Goal: Transaction & Acquisition: Purchase product/service

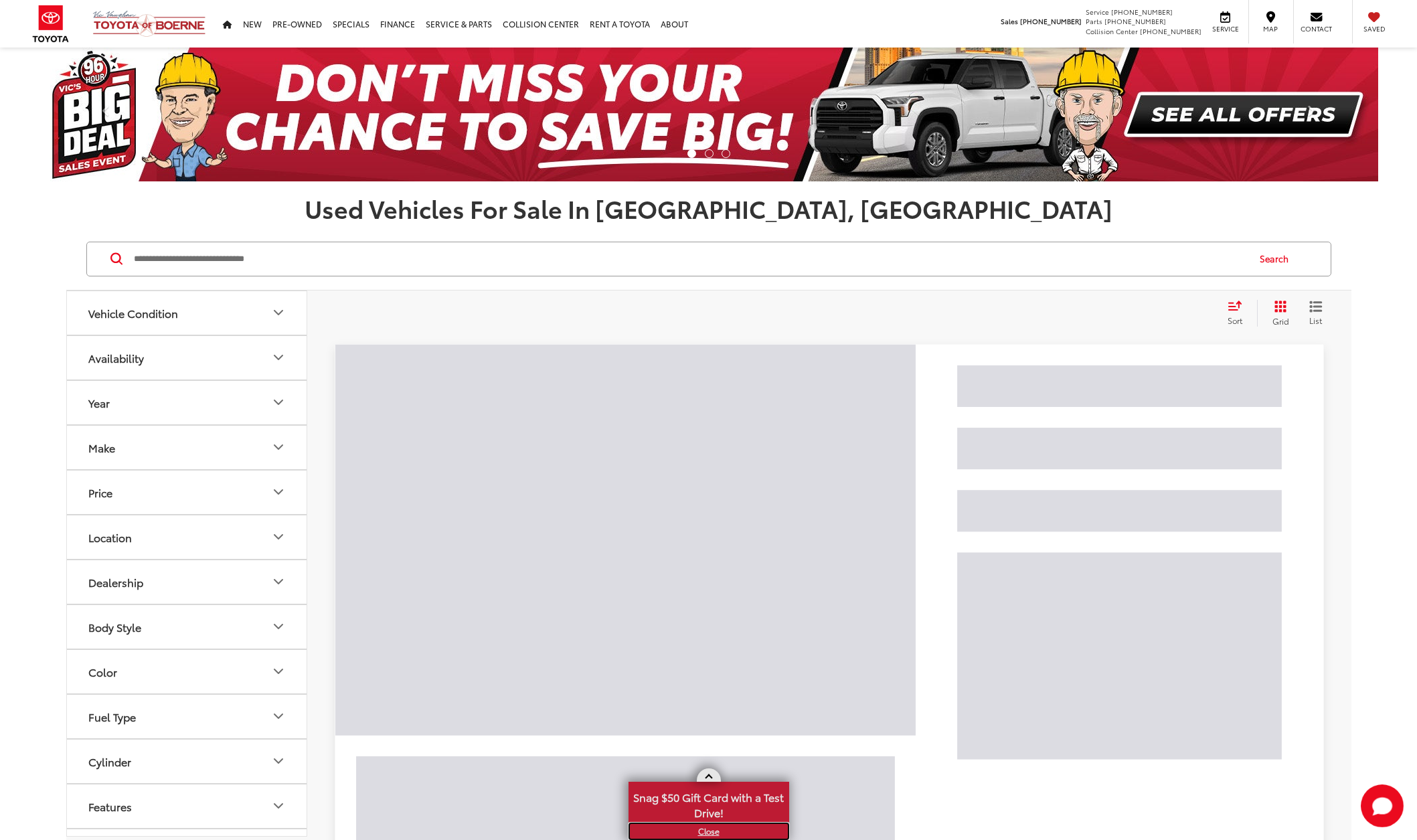
click at [705, 830] on link "X" at bounding box center [709, 831] width 158 height 15
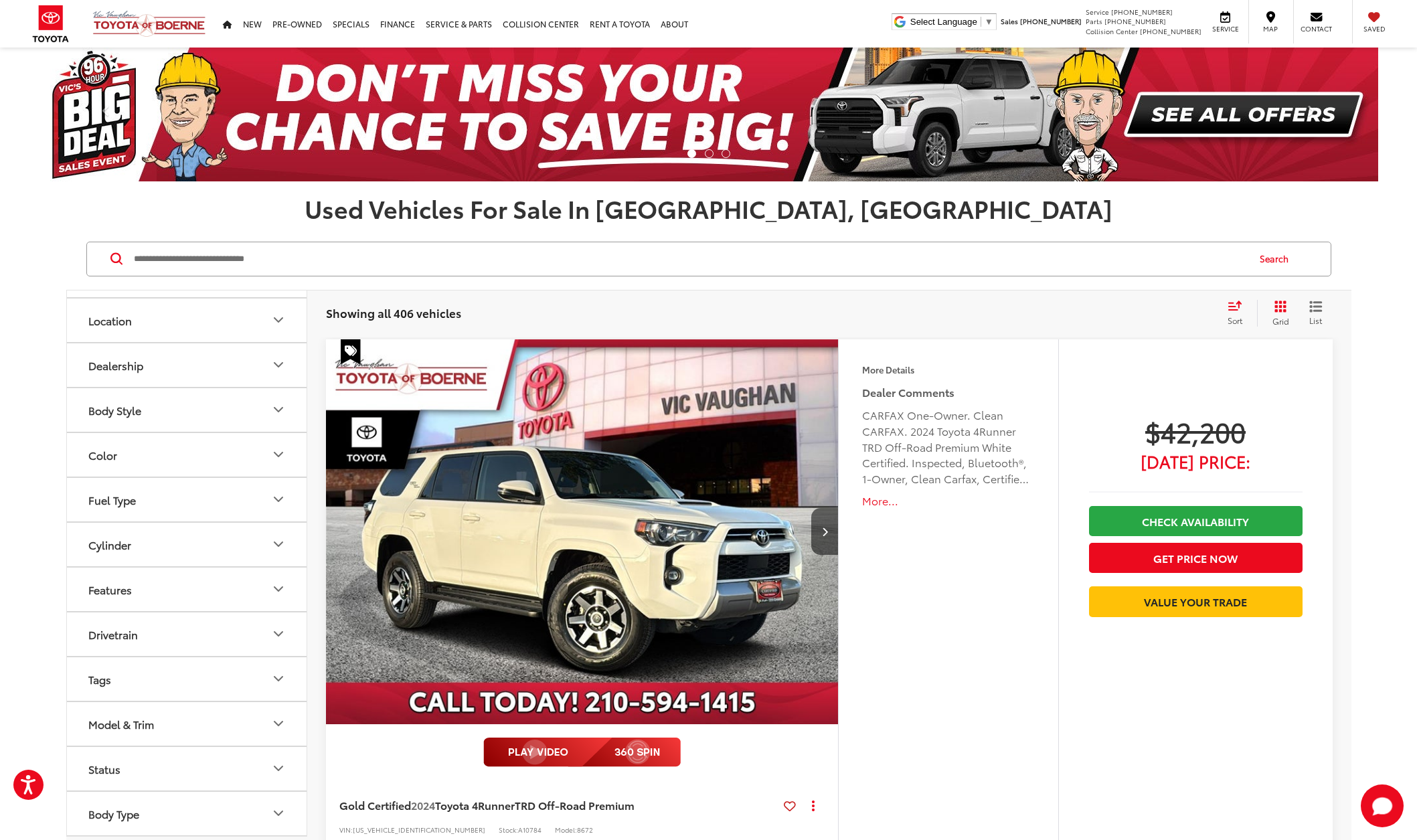
drag, startPoint x: 176, startPoint y: 632, endPoint x: 172, endPoint y: 638, distance: 7.2
click at [176, 632] on button "Drivetrain" at bounding box center [188, 634] width 241 height 44
click at [92, 668] on label "4WD (56)" at bounding box center [114, 667] width 61 height 22
click at [164, 640] on button "Drivetrain" at bounding box center [188, 634] width 241 height 44
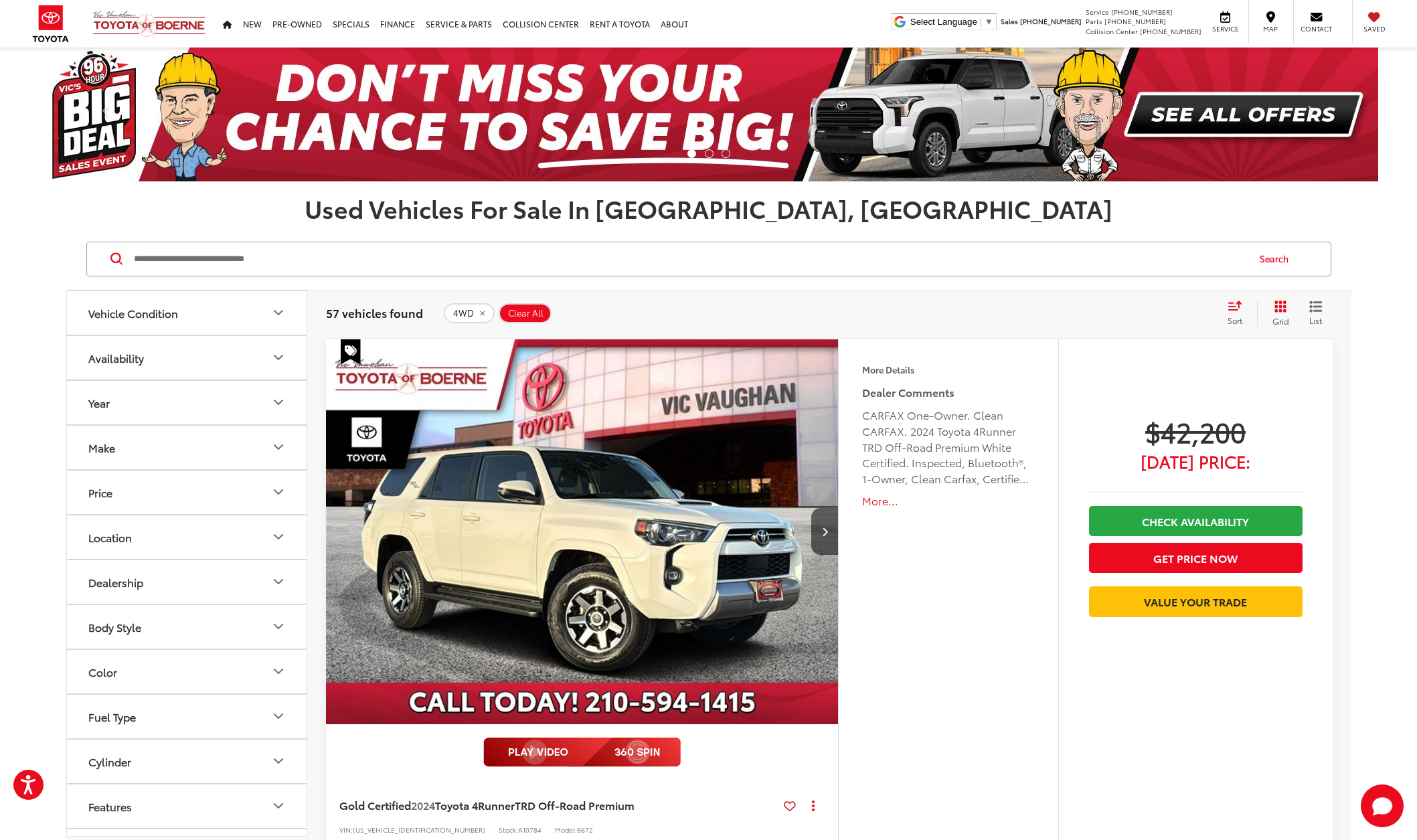
click at [195, 259] on input "Search by Make, Model, or Keyword" at bounding box center [689, 259] width 1114 height 32
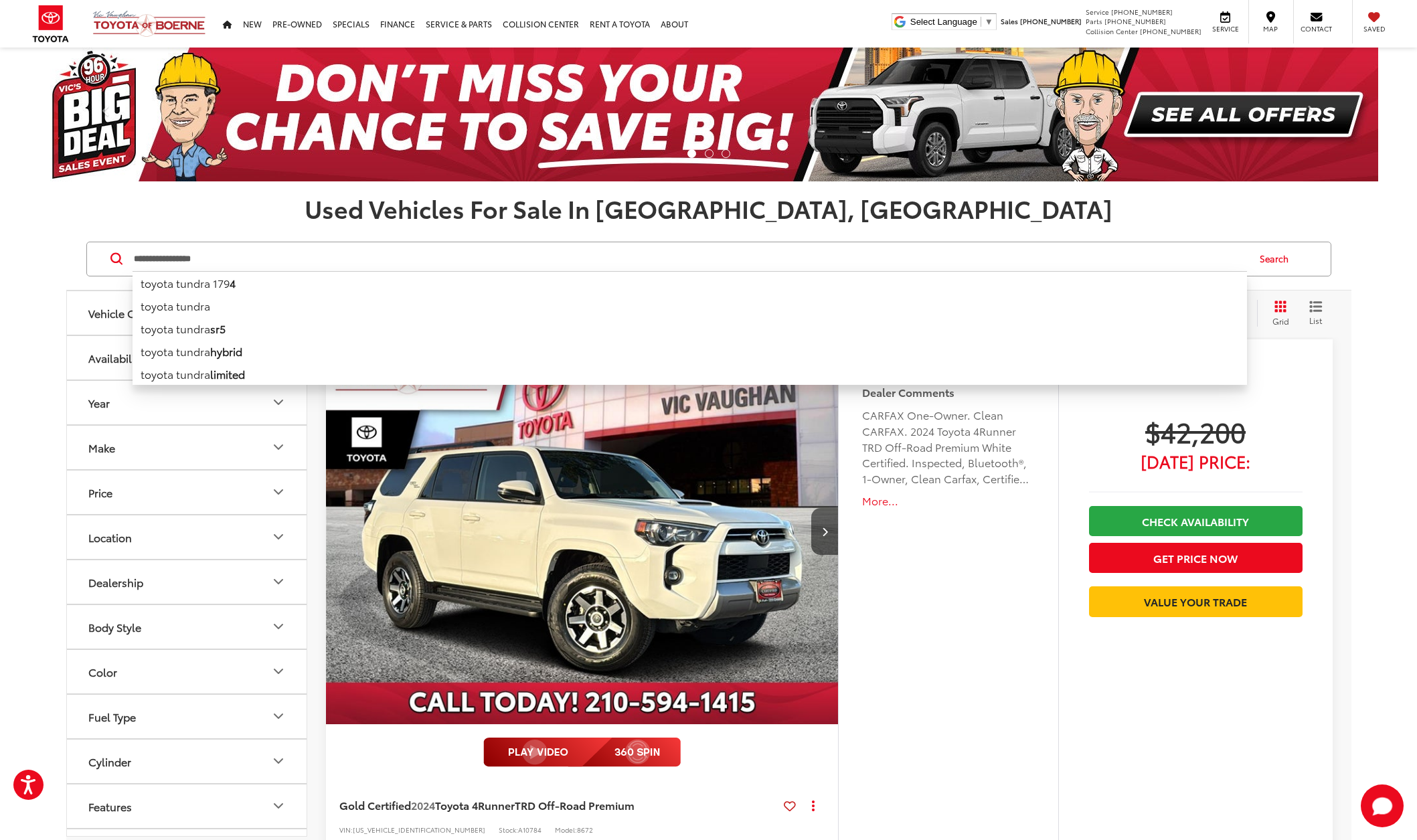
click at [232, 277] on b "4" at bounding box center [232, 283] width 6 height 15
type input "**********"
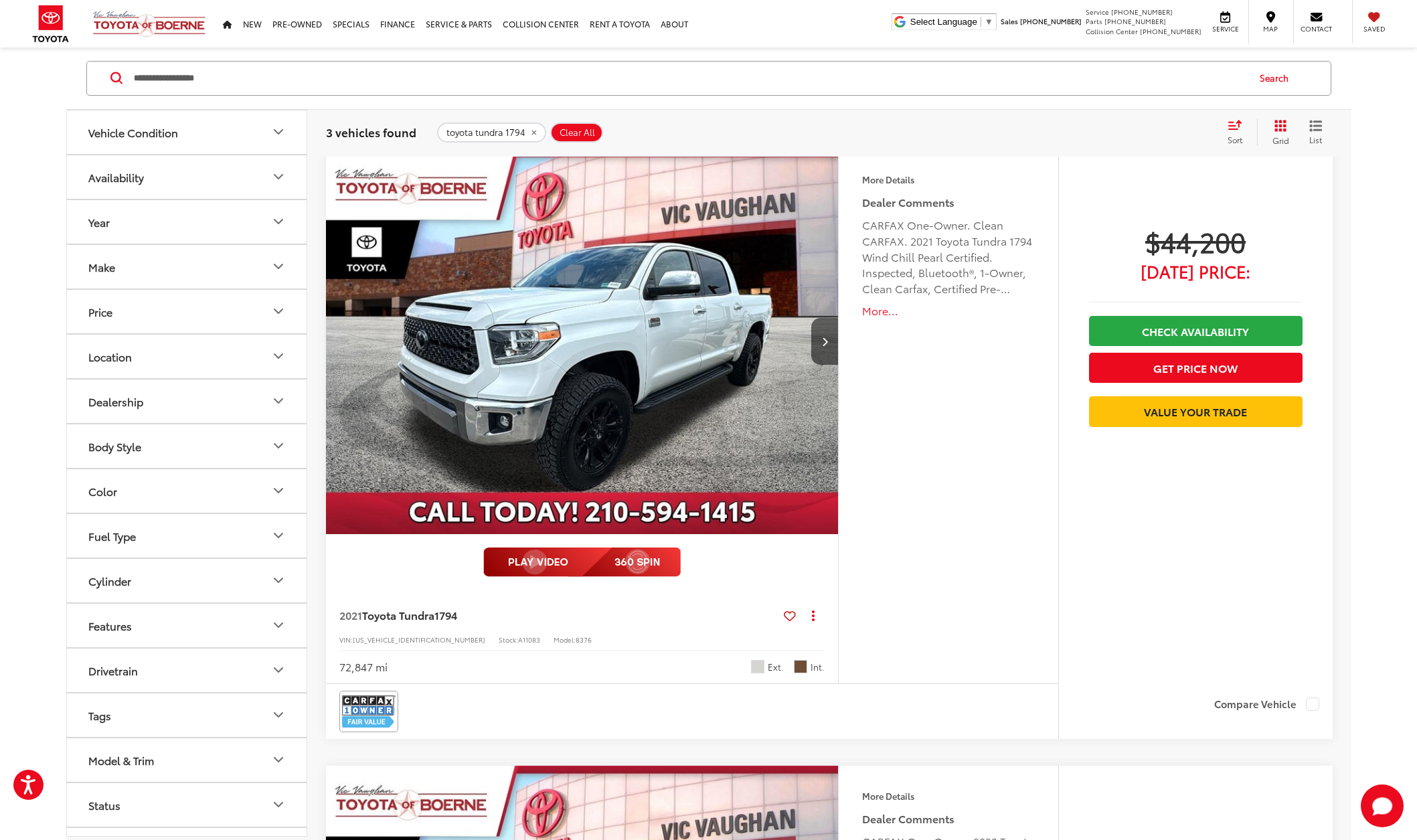
scroll to position [201, 0]
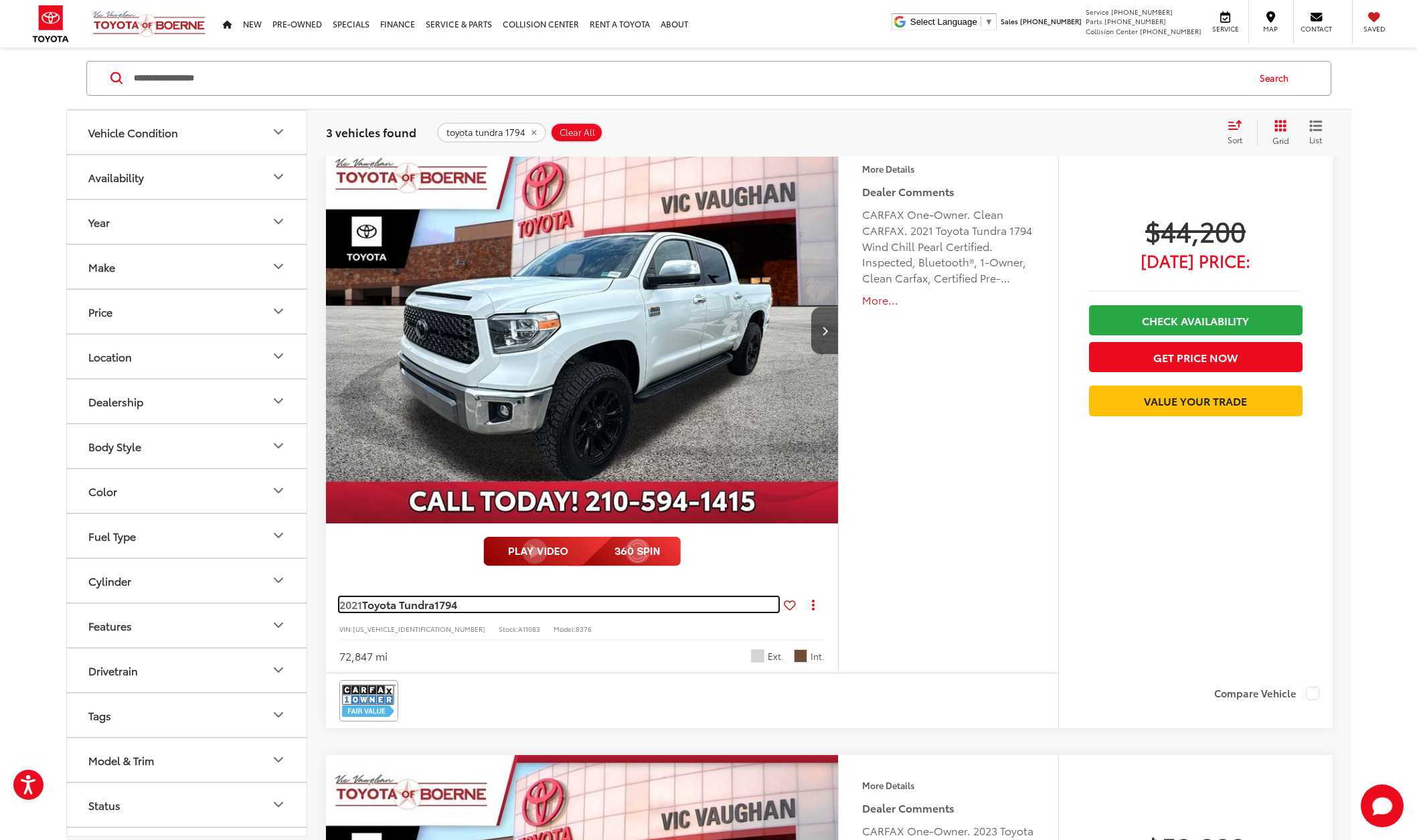
click at [379, 608] on span "Toyota Tundra" at bounding box center [398, 603] width 72 height 15
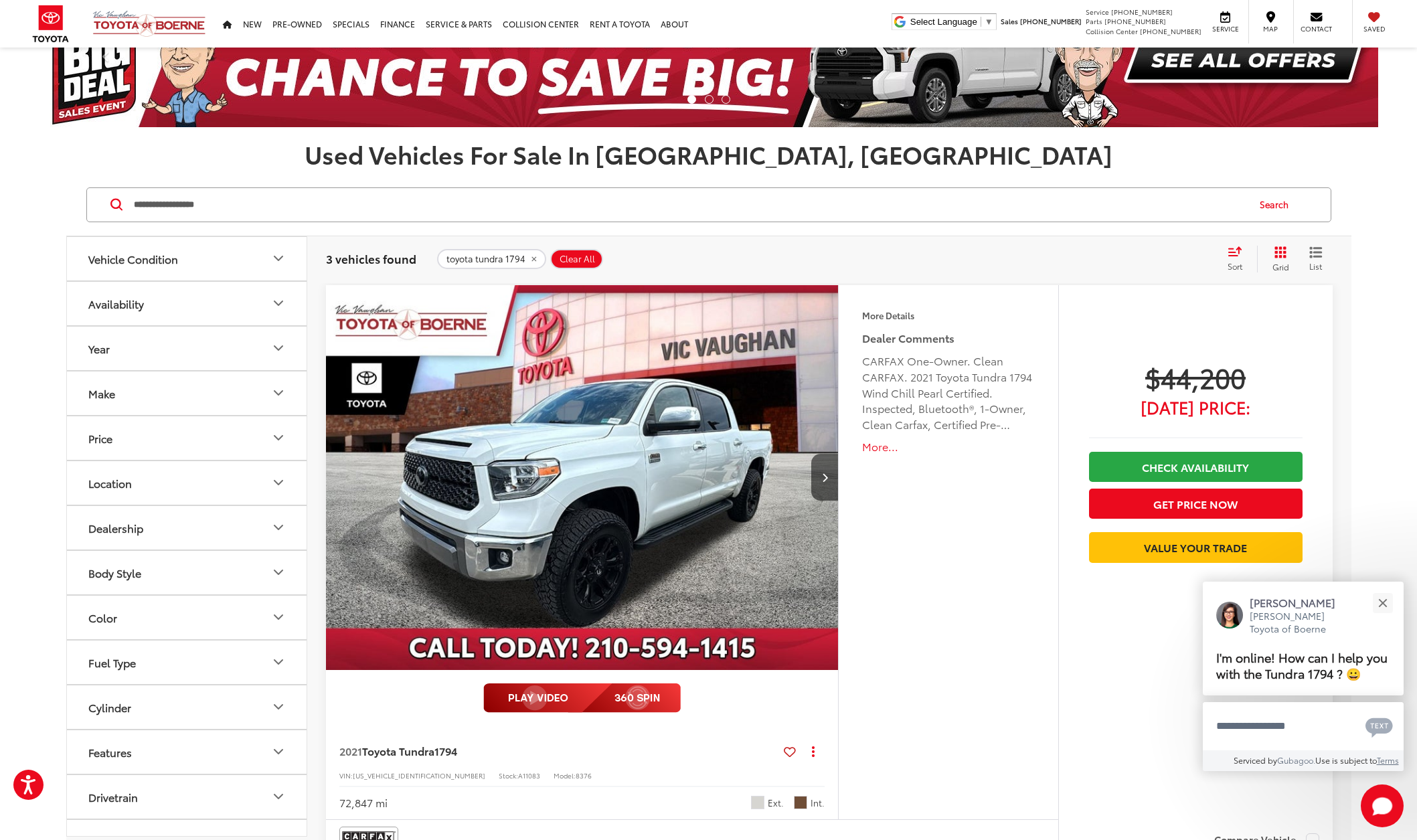
scroll to position [134, 0]
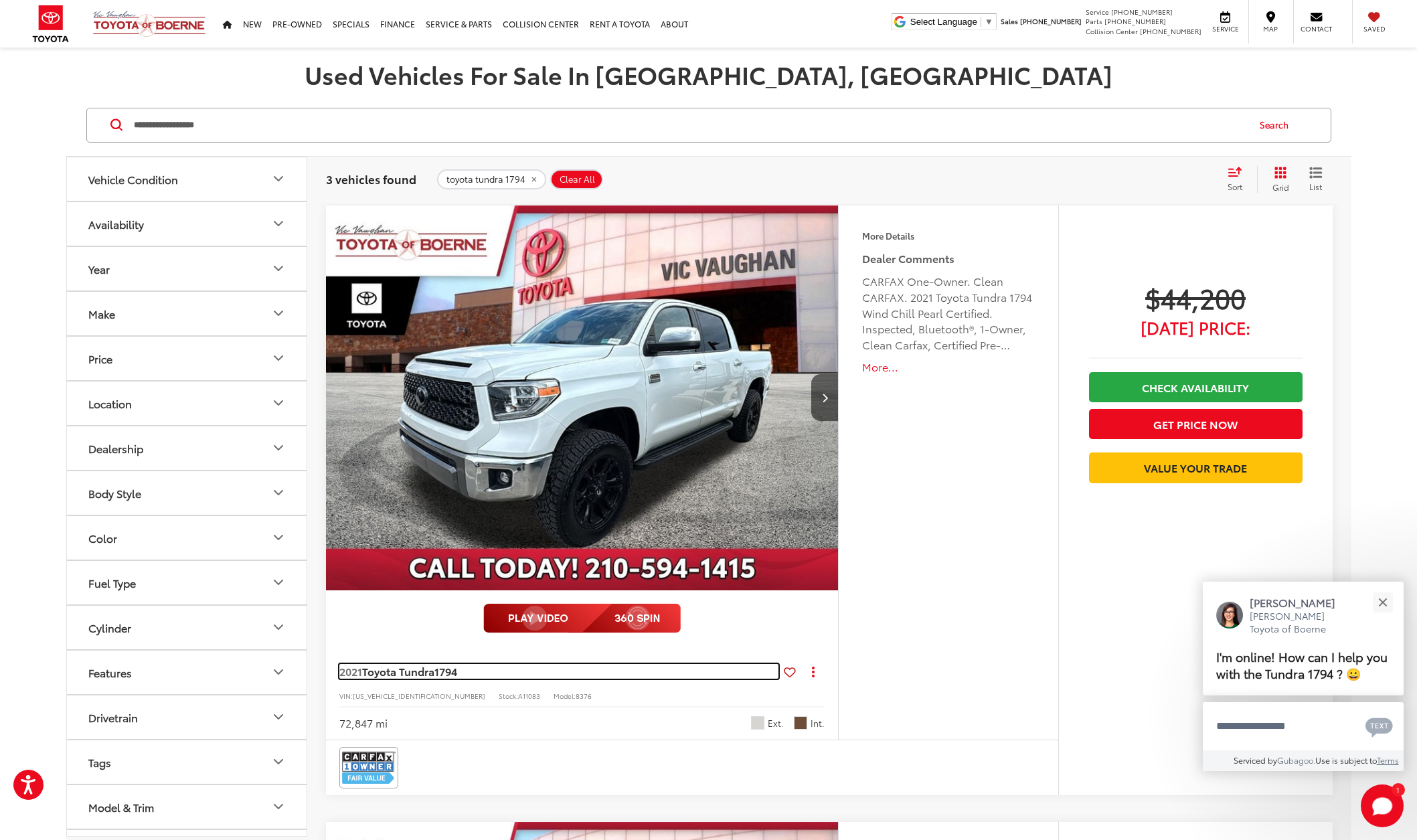
click at [406, 667] on span "Toyota Tundra" at bounding box center [398, 671] width 72 height 15
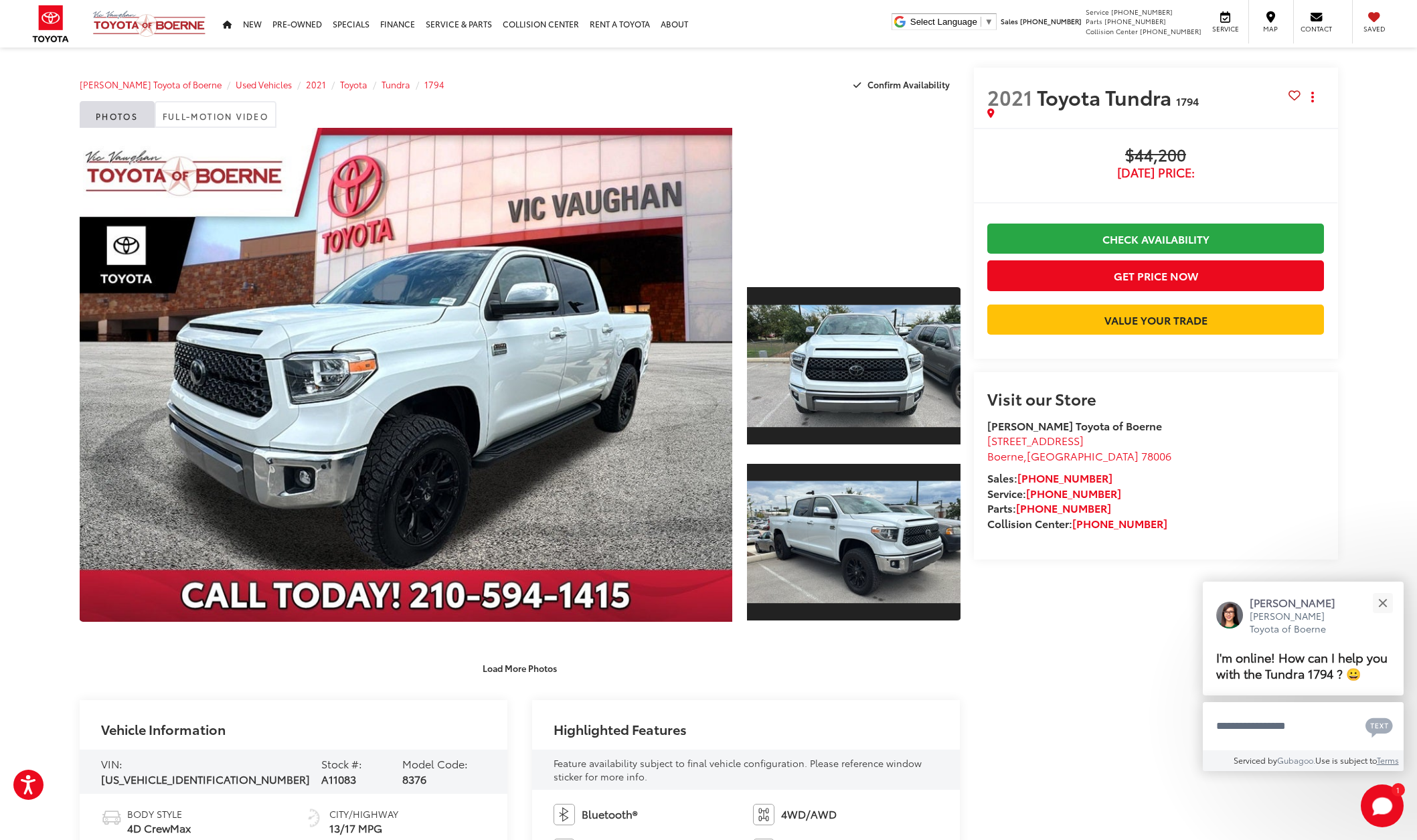
click at [673, 88] on div "[PERSON_NAME] Toyota of Boerne Used Vehicles 2021 Toyota Tundra 1794 Confirm Av…" at bounding box center [520, 85] width 881 height 34
